Goal: Check status: Check status

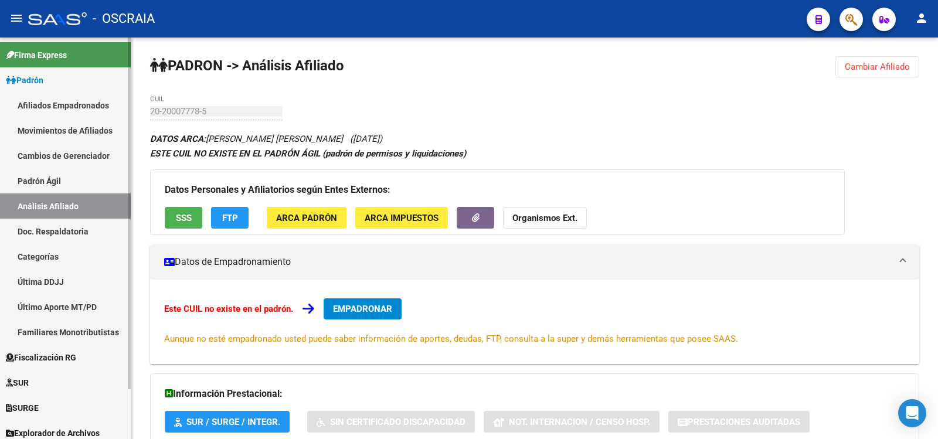
click at [49, 188] on link "Padrón Ágil" at bounding box center [65, 180] width 131 height 25
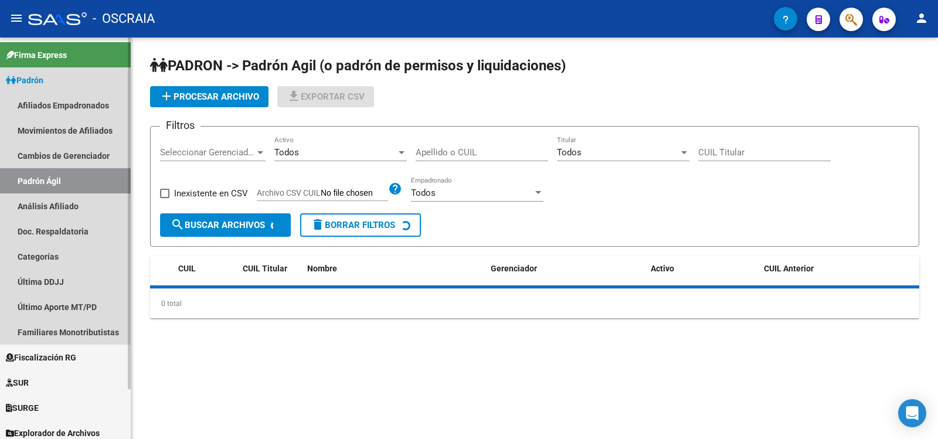
click at [56, 203] on link "Análisis Afiliado" at bounding box center [65, 205] width 131 height 25
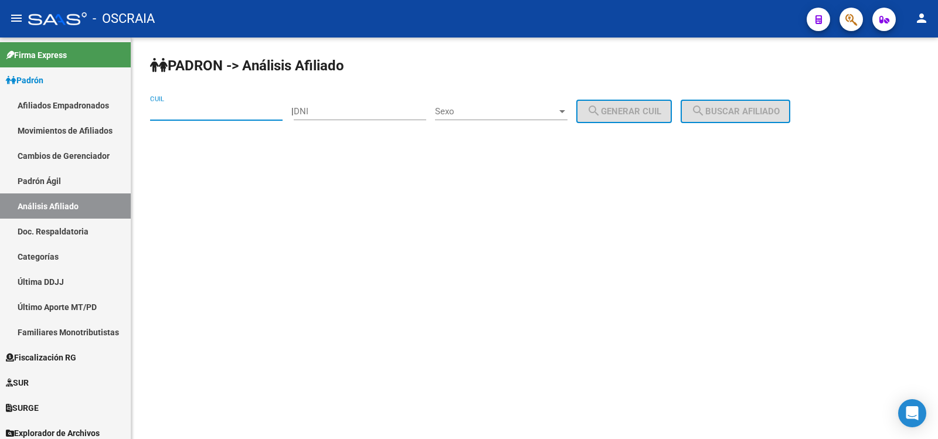
click at [205, 113] on input "CUIL" at bounding box center [216, 111] width 132 height 11
paste input "20-20007778-5"
type input "20-20007778-5"
click at [776, 105] on button "search Buscar afiliado" at bounding box center [735, 111] width 110 height 23
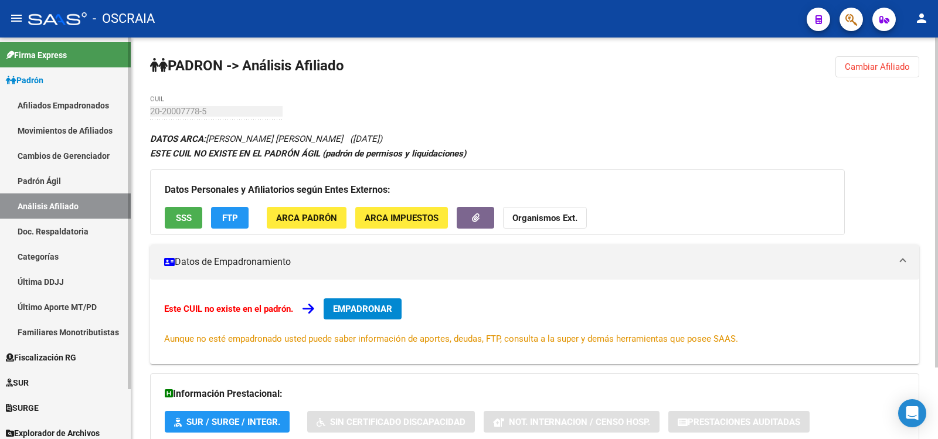
click at [93, 183] on link "Padrón Ágil" at bounding box center [65, 180] width 131 height 25
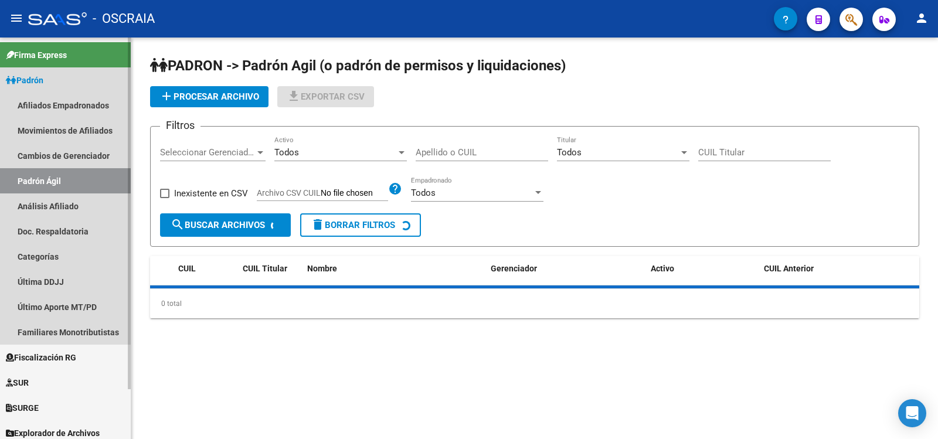
click at [101, 206] on link "Análisis Afiliado" at bounding box center [65, 205] width 131 height 25
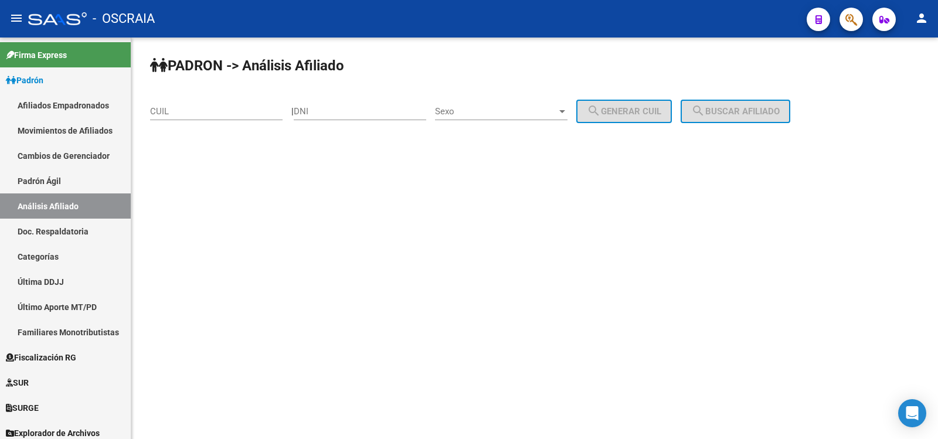
click at [219, 118] on div "CUIL" at bounding box center [216, 107] width 132 height 25
click at [214, 113] on input "CUIL" at bounding box center [216, 111] width 132 height 11
paste input "20-20007778-5"
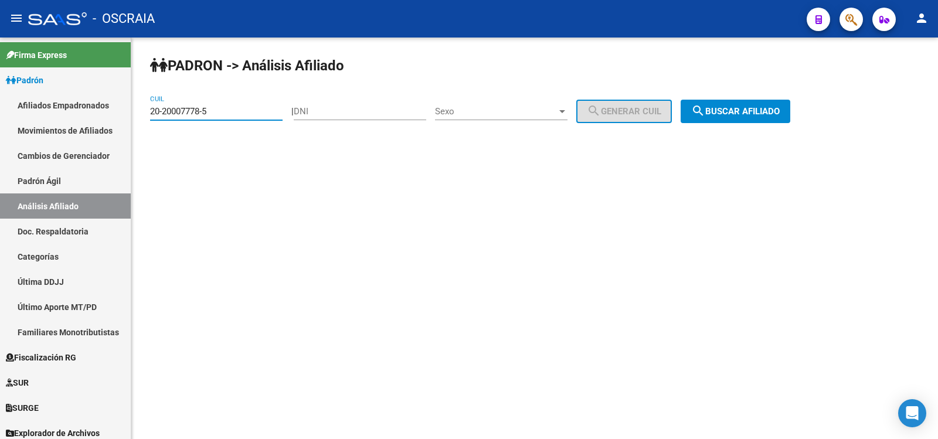
type input "20-20007778-5"
click at [705, 113] on mat-icon "search" at bounding box center [698, 111] width 14 height 14
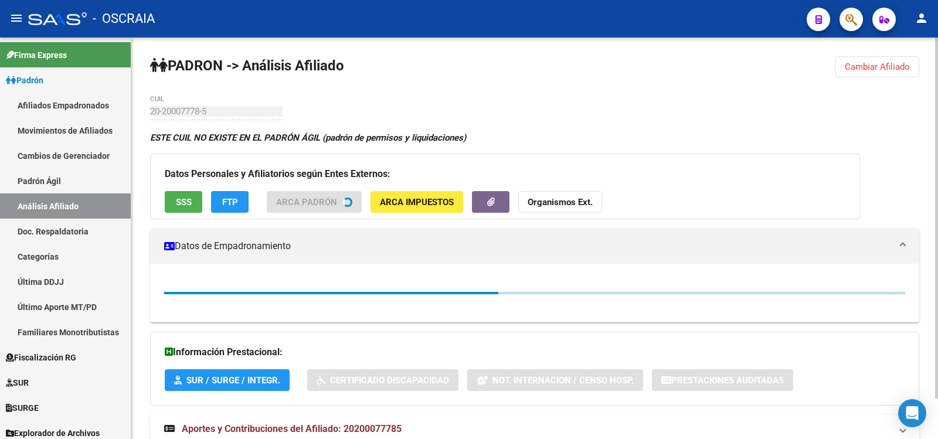
scroll to position [71, 0]
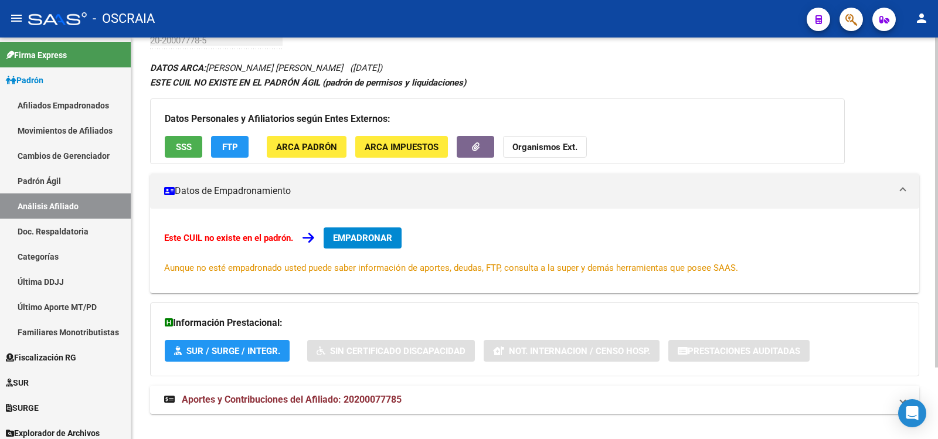
click at [347, 391] on mat-expansion-panel-header "Aportes y Contribuciones del Afiliado: 20200077785" at bounding box center [534, 400] width 769 height 28
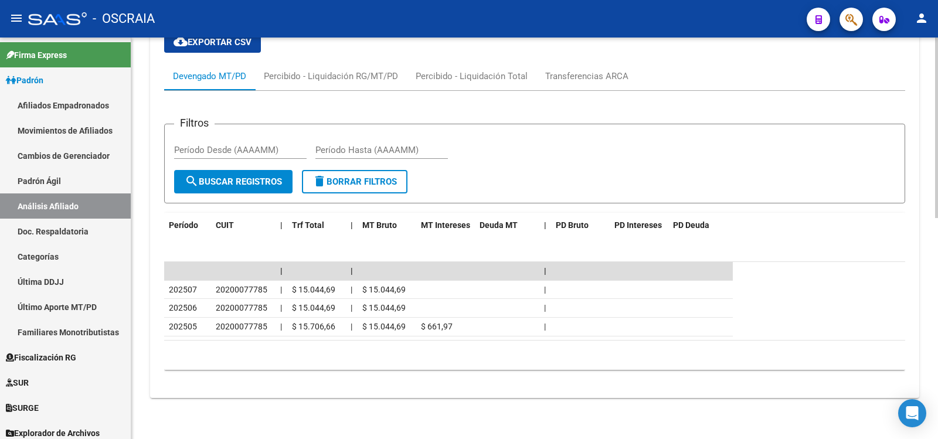
scroll to position [0, 0]
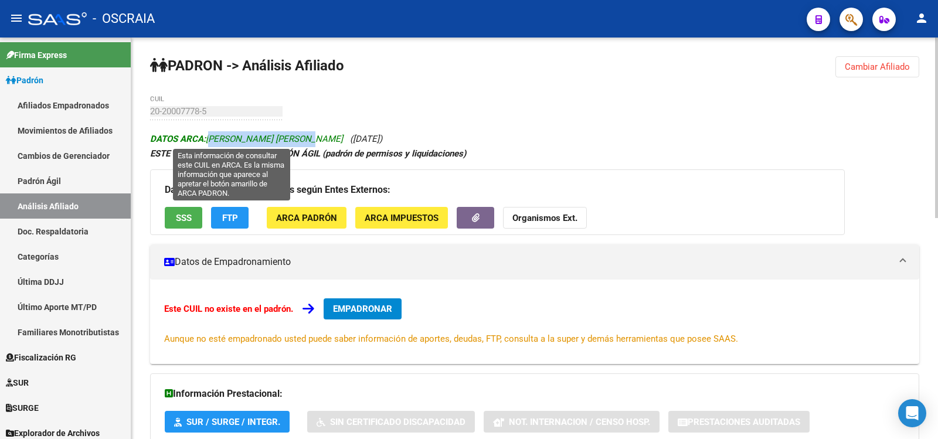
copy span "[PERSON_NAME] [PERSON_NAME]"
drag, startPoint x: 207, startPoint y: 135, endPoint x: 309, endPoint y: 143, distance: 102.3
click at [309, 143] on span "DATOS ARCA: [PERSON_NAME] [PERSON_NAME]" at bounding box center [246, 139] width 193 height 11
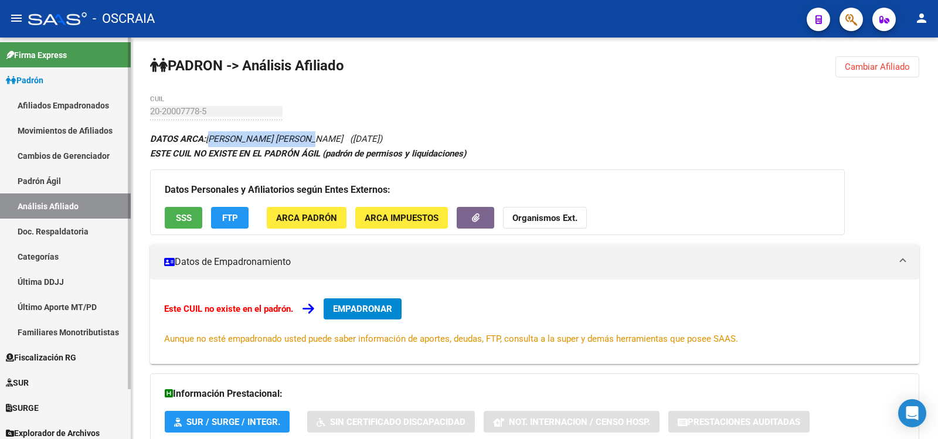
click at [73, 182] on link "Padrón Ágil" at bounding box center [65, 180] width 131 height 25
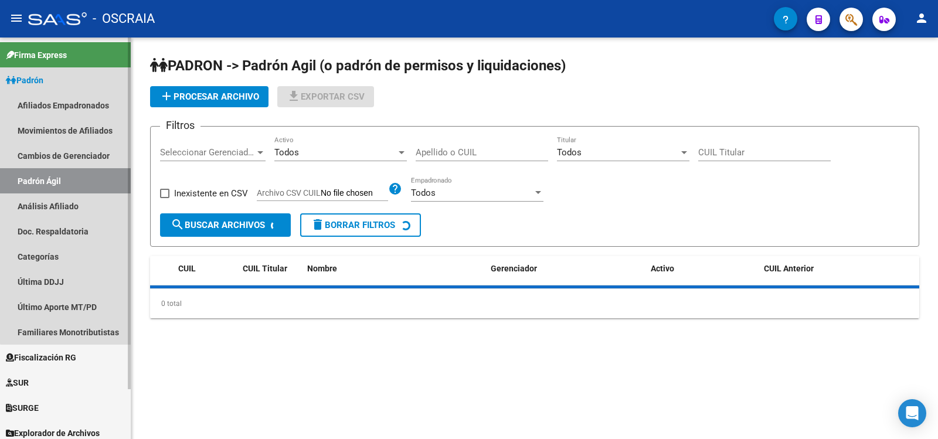
click at [76, 200] on link "Análisis Afiliado" at bounding box center [65, 205] width 131 height 25
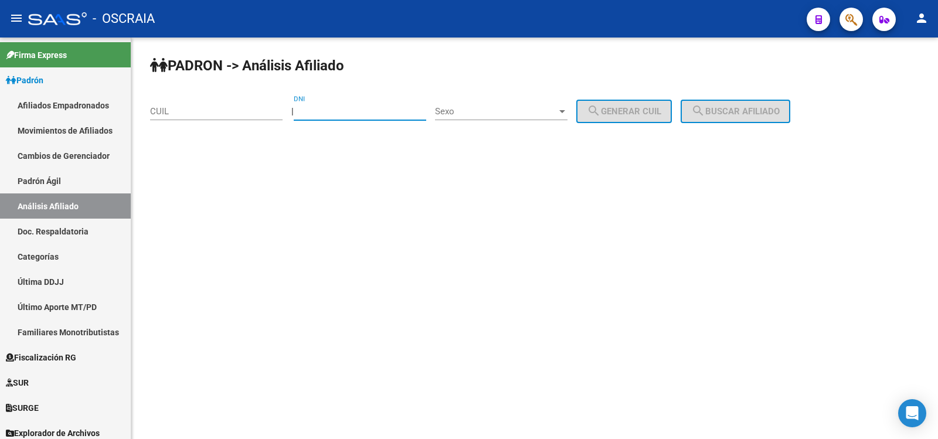
click at [328, 107] on input "DNI" at bounding box center [360, 111] width 132 height 11
paste input "42767728"
type input "42767728"
click at [459, 105] on div "Sexo Sexo" at bounding box center [501, 107] width 132 height 25
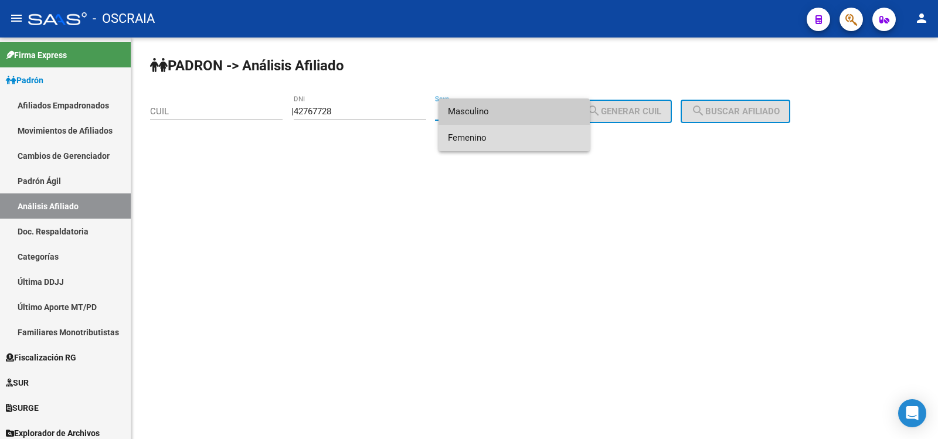
drag, startPoint x: 490, startPoint y: 136, endPoint x: 609, endPoint y: 119, distance: 120.7
click at [490, 137] on span "Femenino" at bounding box center [514, 138] width 132 height 26
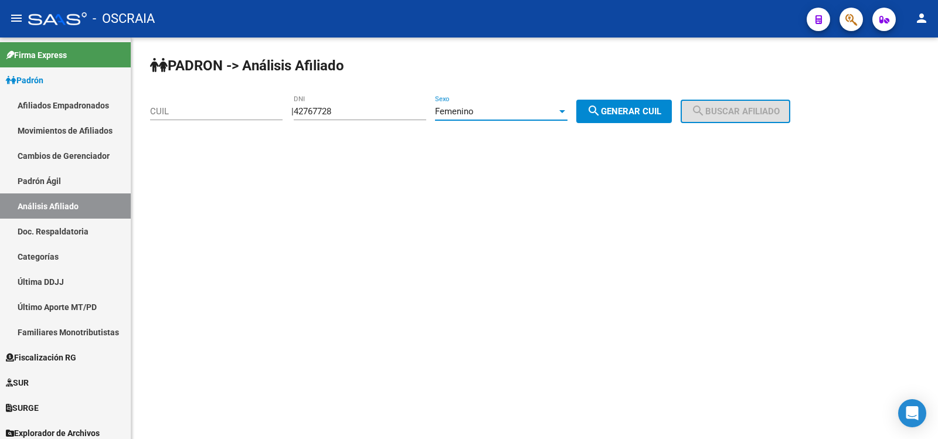
click at [636, 105] on button "search Generar CUIL" at bounding box center [624, 111] width 96 height 23
type input "27-42767728-7"
click at [763, 113] on span "search Buscar afiliado" at bounding box center [735, 111] width 88 height 11
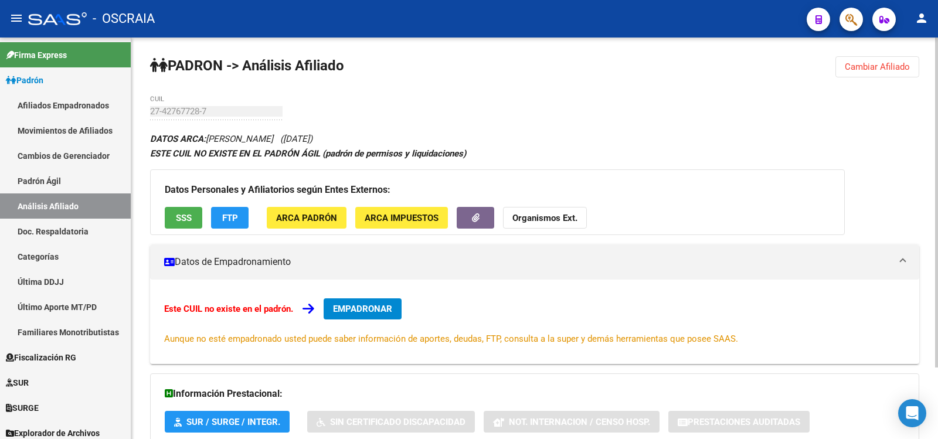
scroll to position [87, 0]
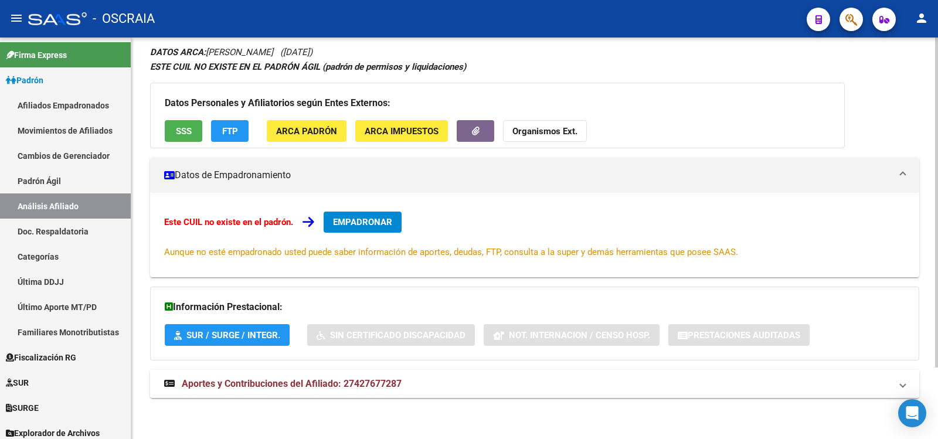
click at [490, 376] on mat-expansion-panel-header "Aportes y Contribuciones del Afiliado: 27427677287" at bounding box center [534, 384] width 769 height 28
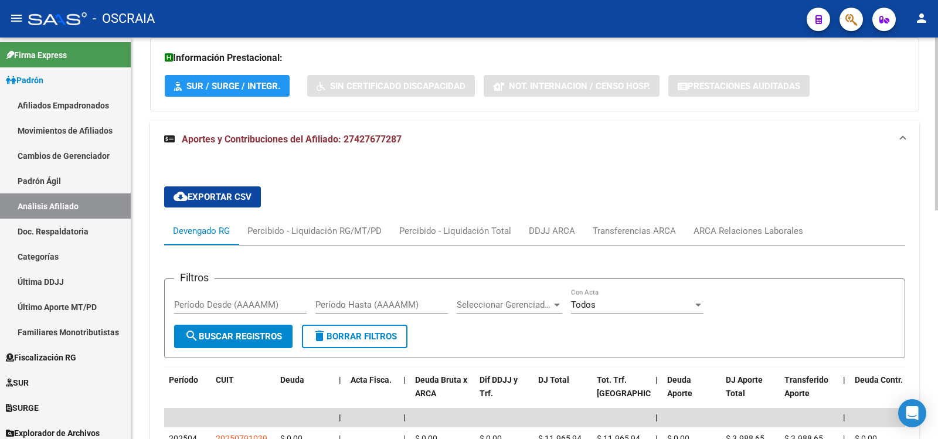
scroll to position [0, 0]
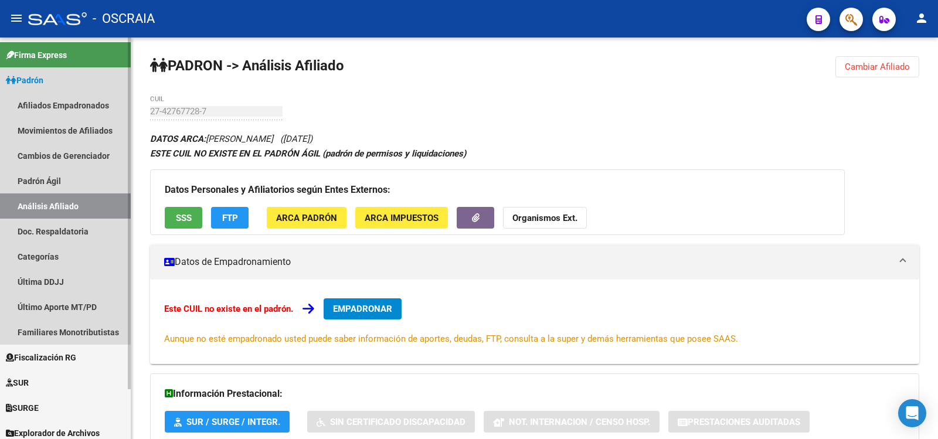
click at [78, 197] on link "Análisis Afiliado" at bounding box center [65, 205] width 131 height 25
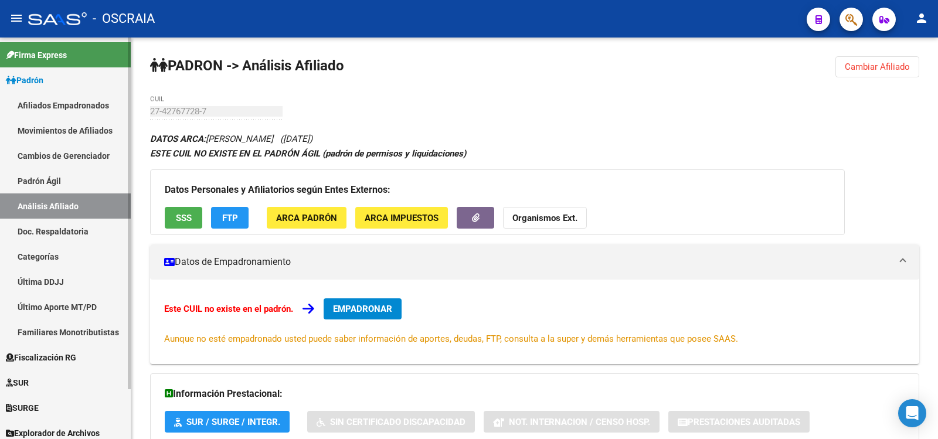
click at [80, 184] on link "Padrón Ágil" at bounding box center [65, 180] width 131 height 25
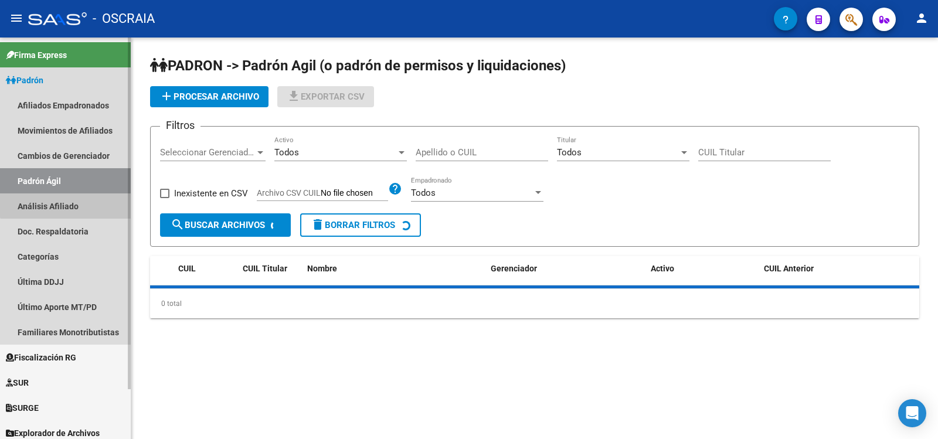
click at [75, 199] on link "Análisis Afiliado" at bounding box center [65, 205] width 131 height 25
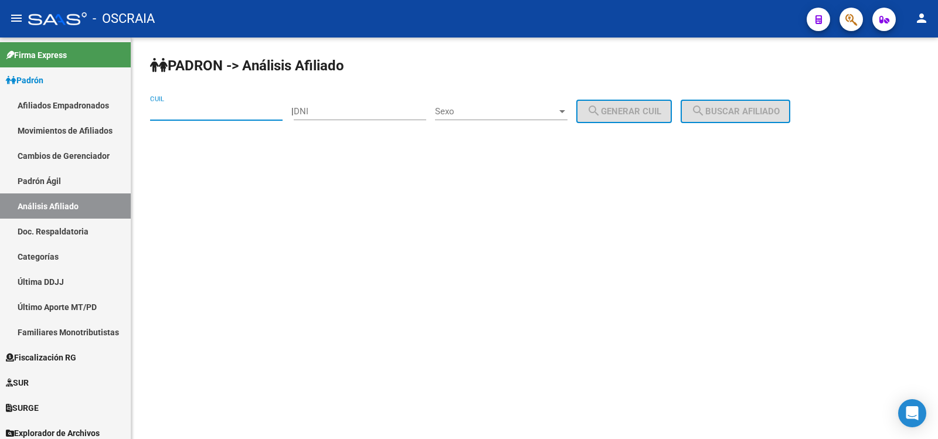
click at [207, 116] on input "CUIL" at bounding box center [216, 111] width 132 height 11
paste input "27-27082424-8"
type input "27-27082424-8"
click at [736, 109] on span "search Buscar afiliado" at bounding box center [735, 111] width 88 height 11
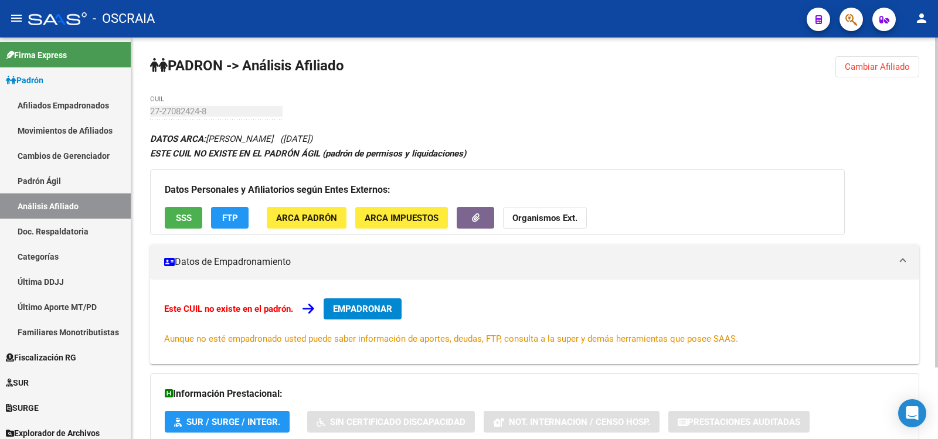
scroll to position [87, 0]
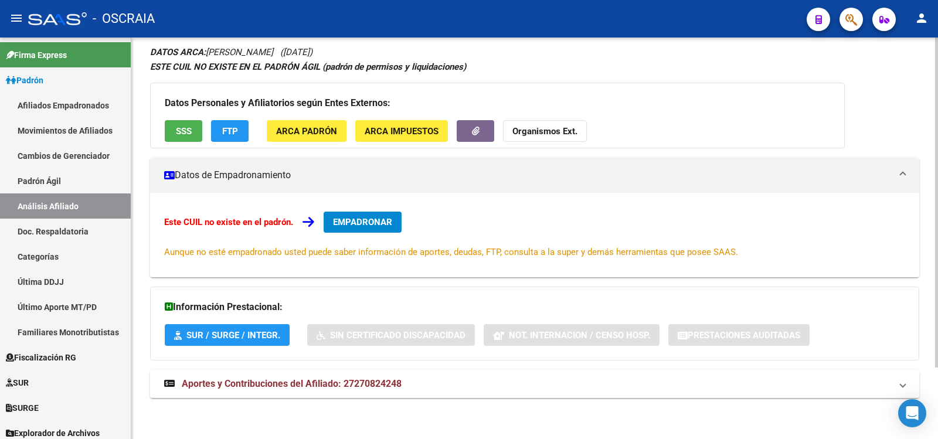
click at [412, 383] on mat-panel-title "Aportes y Contribuciones del Afiliado: 27270824248" at bounding box center [527, 383] width 727 height 13
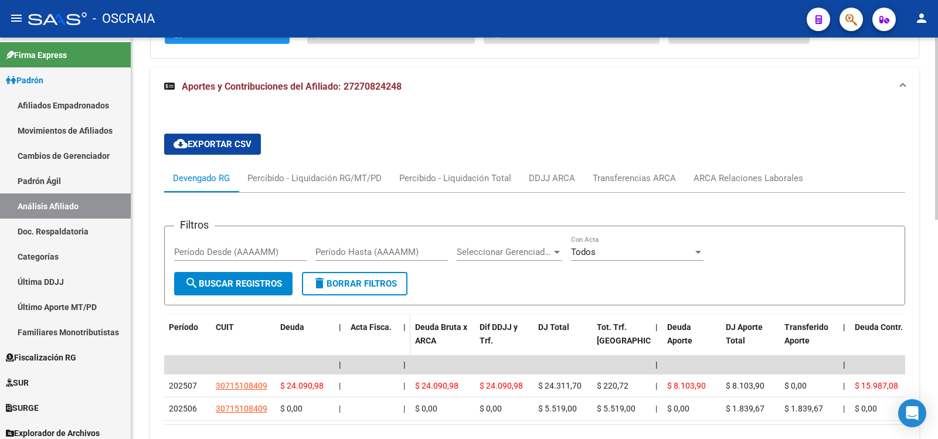
scroll to position [483, 0]
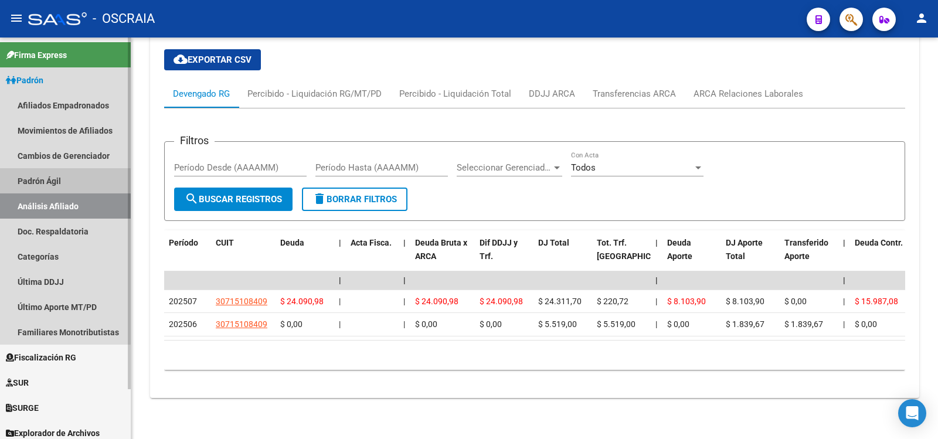
click at [50, 178] on link "Padrón Ágil" at bounding box center [65, 180] width 131 height 25
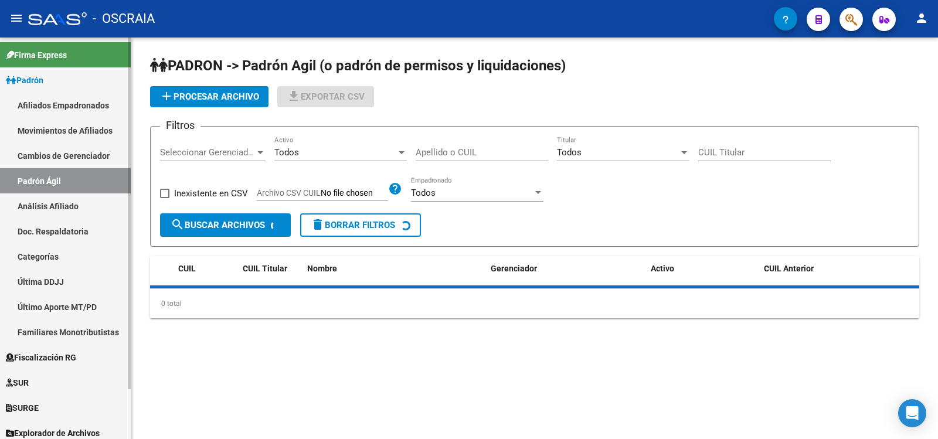
click at [60, 198] on link "Análisis Afiliado" at bounding box center [65, 205] width 131 height 25
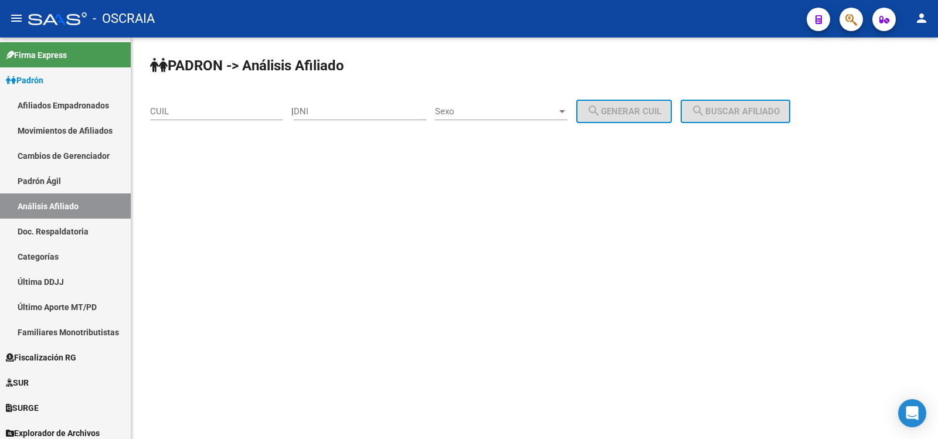
click at [200, 113] on input "CUIL" at bounding box center [216, 111] width 132 height 11
paste input "27-27082424-8"
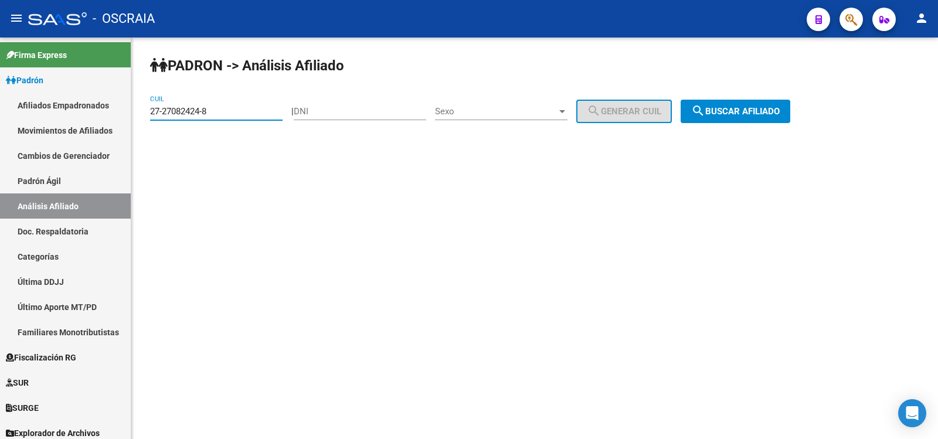
type input "27-27082424-8"
click at [775, 115] on span "search Buscar afiliado" at bounding box center [735, 111] width 88 height 11
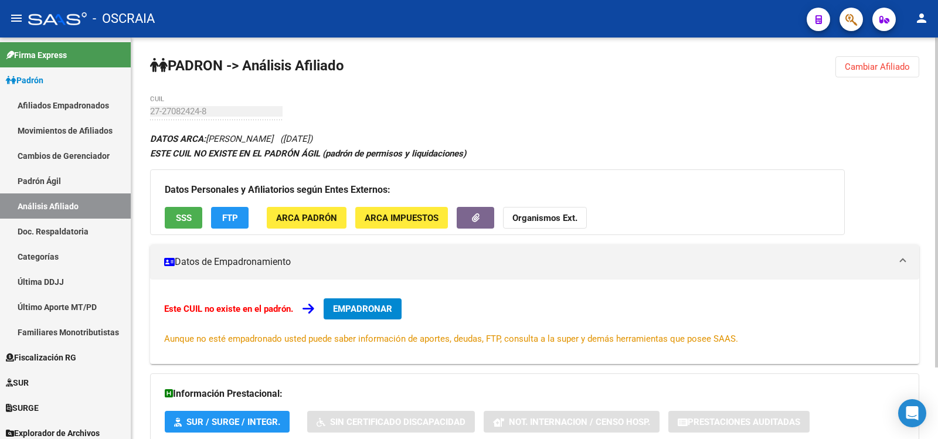
scroll to position [87, 0]
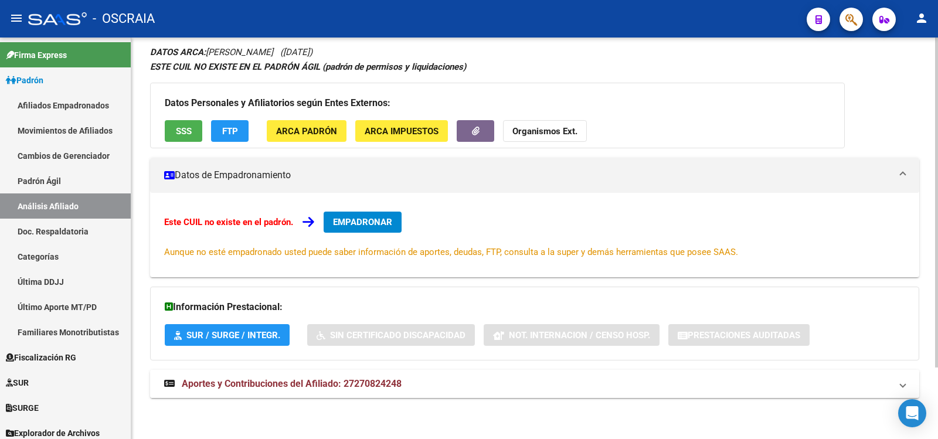
click at [341, 388] on span "Aportes y Contribuciones del Afiliado: 27270824248" at bounding box center [292, 383] width 220 height 11
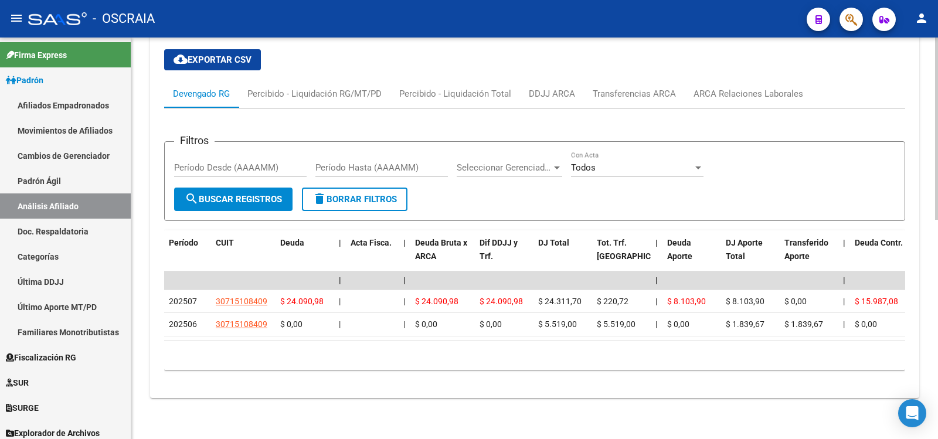
scroll to position [0, 0]
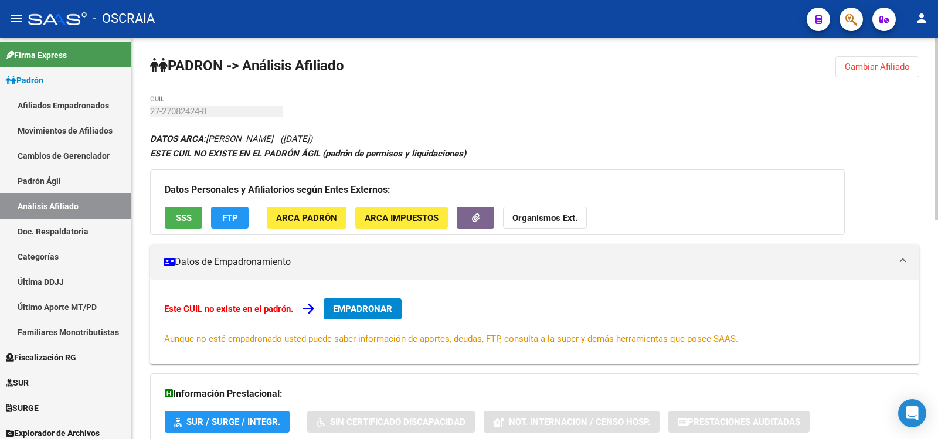
drag, startPoint x: 90, startPoint y: 175, endPoint x: 88, endPoint y: 190, distance: 15.3
click at [89, 176] on link "Padrón Ágil" at bounding box center [65, 180] width 131 height 25
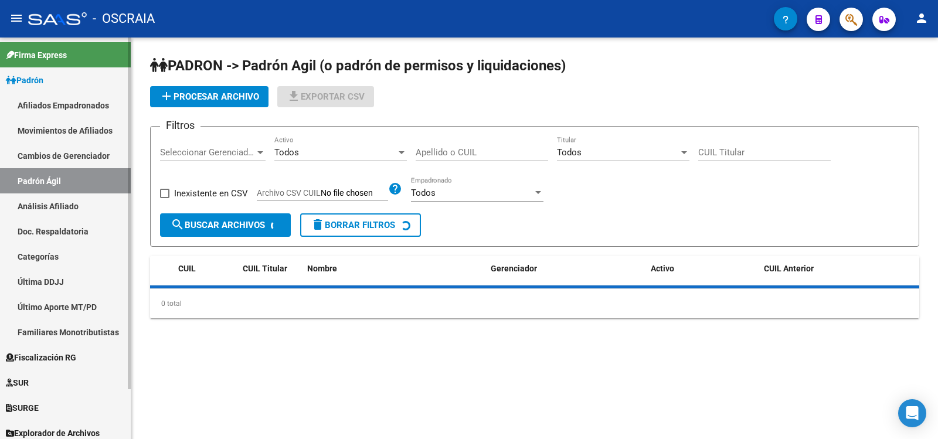
drag, startPoint x: 86, startPoint y: 203, endPoint x: 180, endPoint y: 139, distance: 113.6
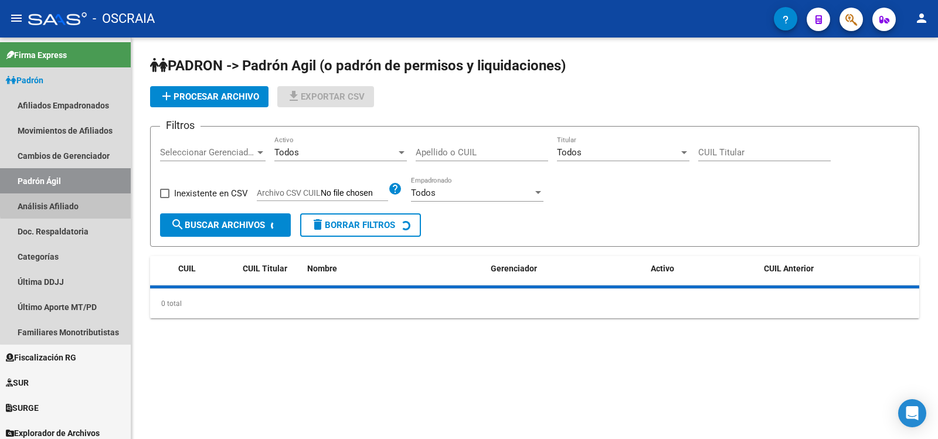
click at [88, 203] on link "Análisis Afiliado" at bounding box center [65, 205] width 131 height 25
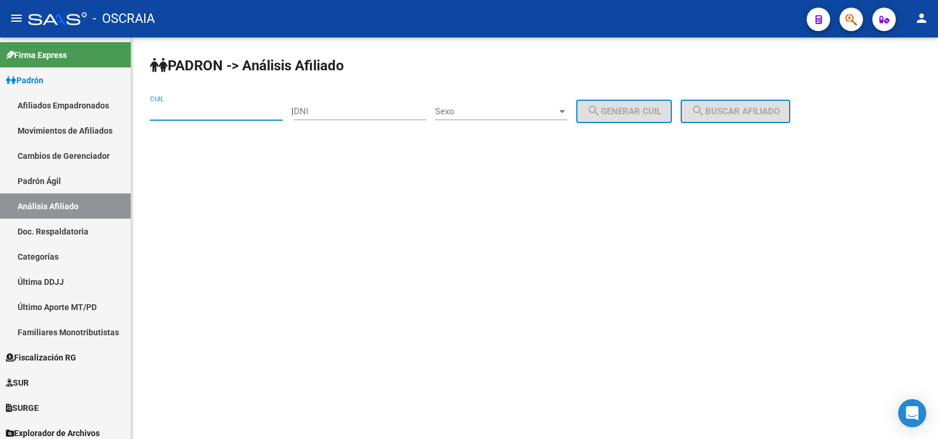
drag, startPoint x: 201, startPoint y: 115, endPoint x: 279, endPoint y: 102, distance: 79.1
click at [201, 115] on input "CUIL" at bounding box center [216, 111] width 132 height 11
paste input "27-27082424-8"
type input "27-27082424-8"
click at [734, 115] on span "search Buscar afiliado" at bounding box center [735, 111] width 88 height 11
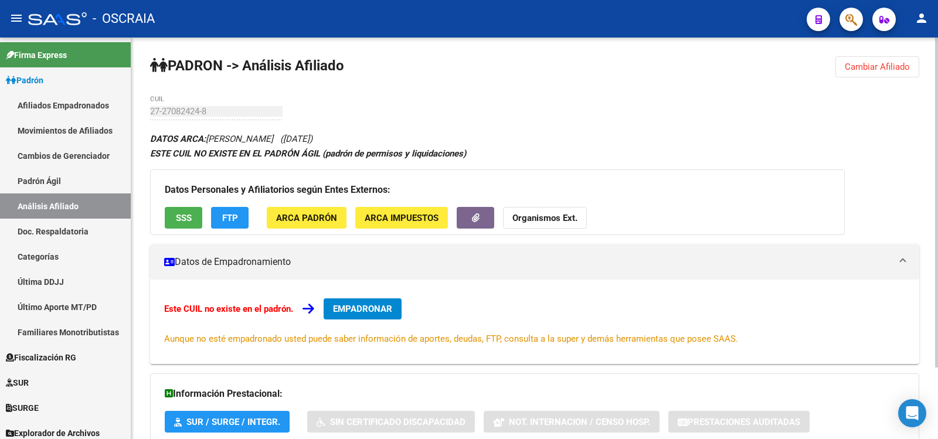
click at [148, 118] on div "PADRON -> Análisis Afiliado Cambiar Afiliado 27-27082424-8 CUIL DATOS ARCA: [PE…" at bounding box center [534, 282] width 806 height 488
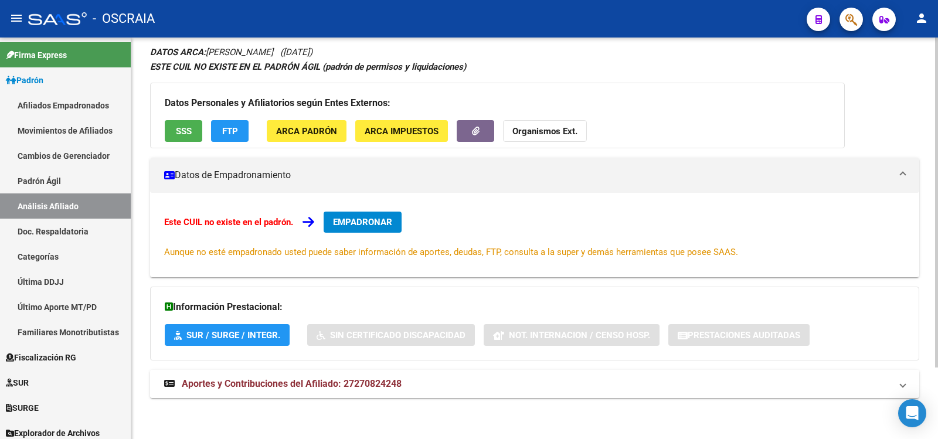
click at [360, 390] on strong "Aportes y Contribuciones del Afiliado: 27270824248" at bounding box center [282, 383] width 237 height 13
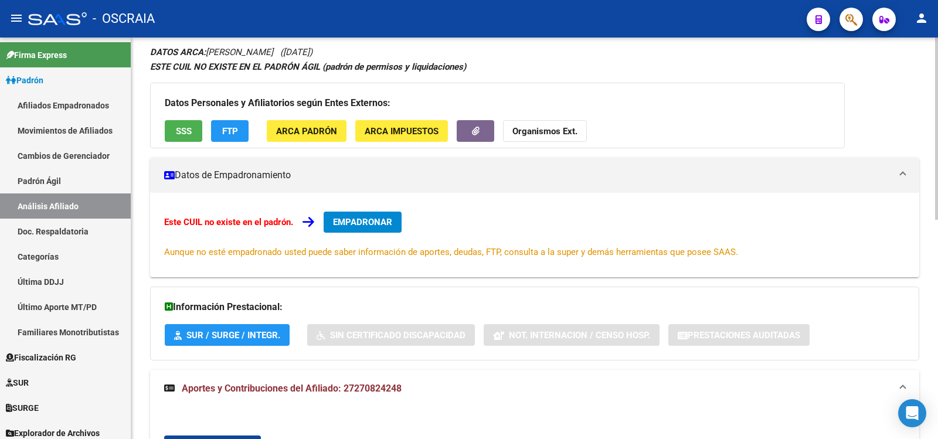
scroll to position [483, 0]
